Goal: Task Accomplishment & Management: Use online tool/utility

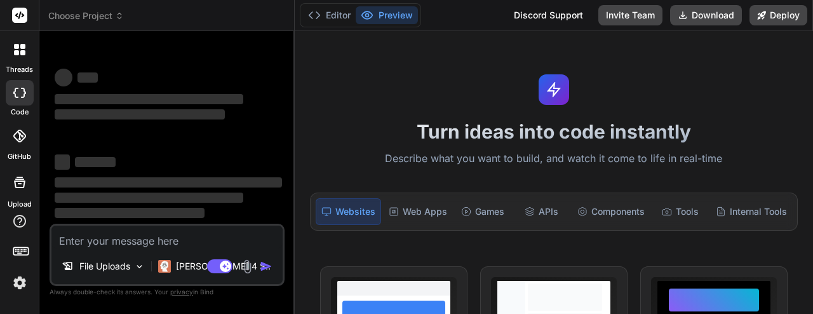
type textarea "x"
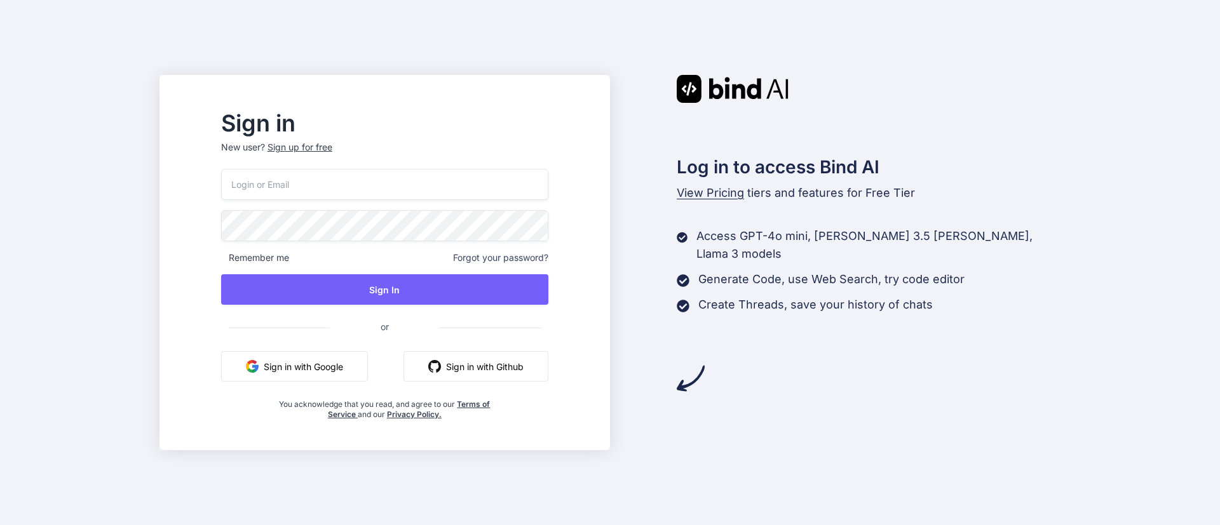
type input "[EMAIL_ADDRESS][DOMAIN_NAME]"
drag, startPoint x: 0, startPoint y: 0, endPoint x: 354, endPoint y: 363, distance: 506.7
click at [354, 363] on button "Sign in with Google" at bounding box center [294, 366] width 147 height 30
